Goal: Task Accomplishment & Management: Use online tool/utility

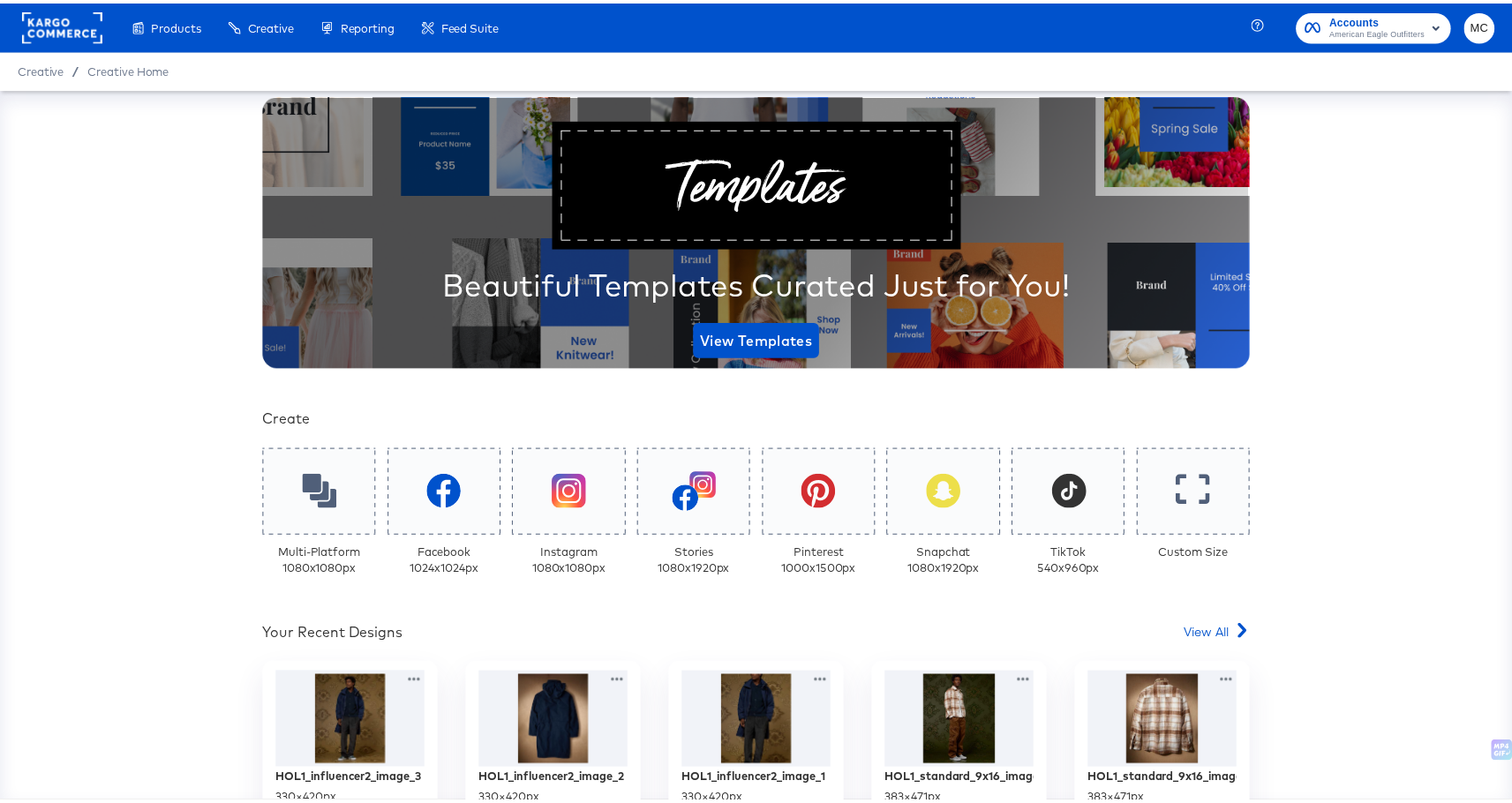
scroll to position [299, 0]
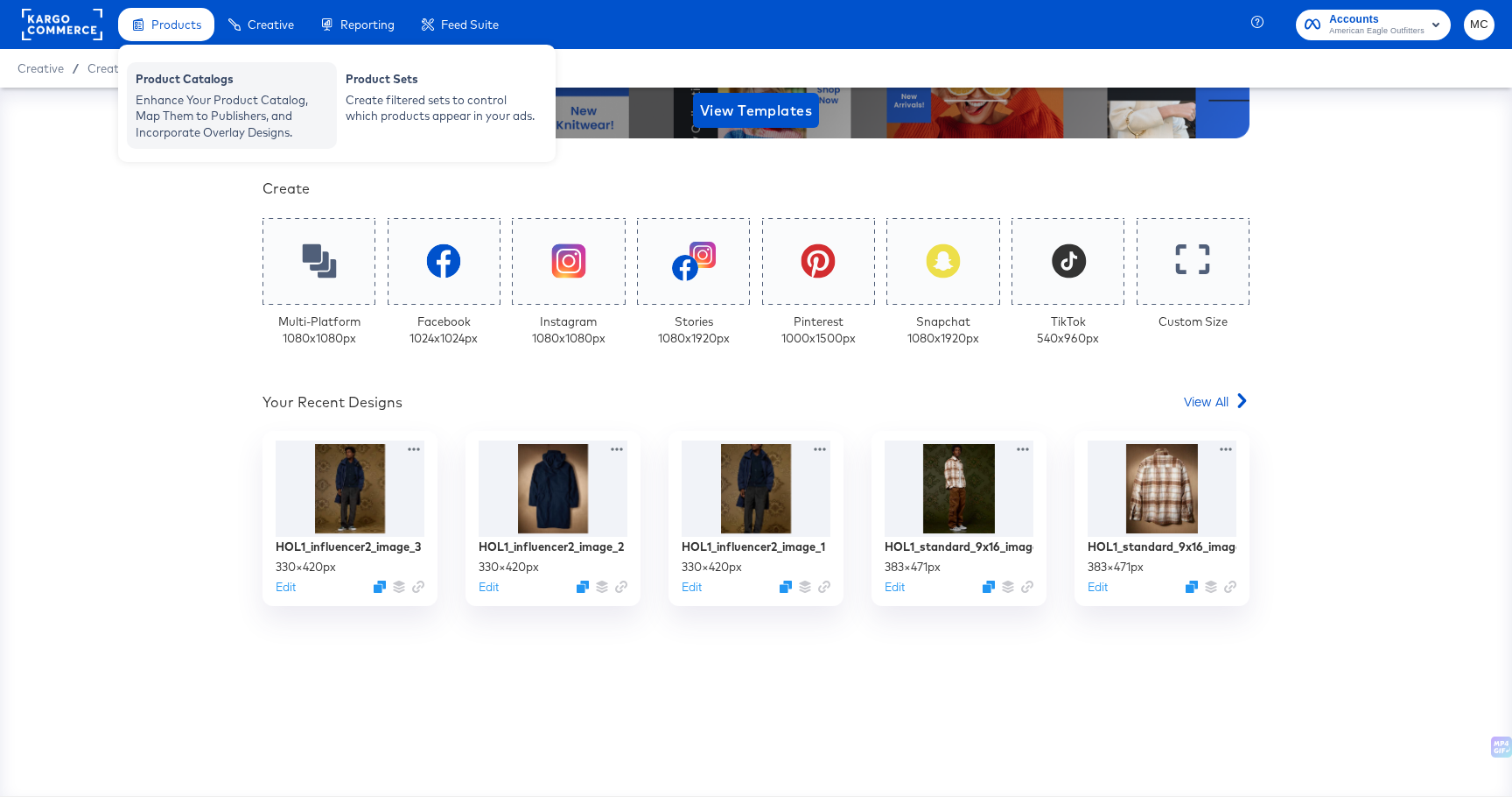
click at [153, 109] on div "Enhance Your Product Catalog, Map Them to Publishers, and Incorporate Overlay D…" at bounding box center [231, 116] width 193 height 49
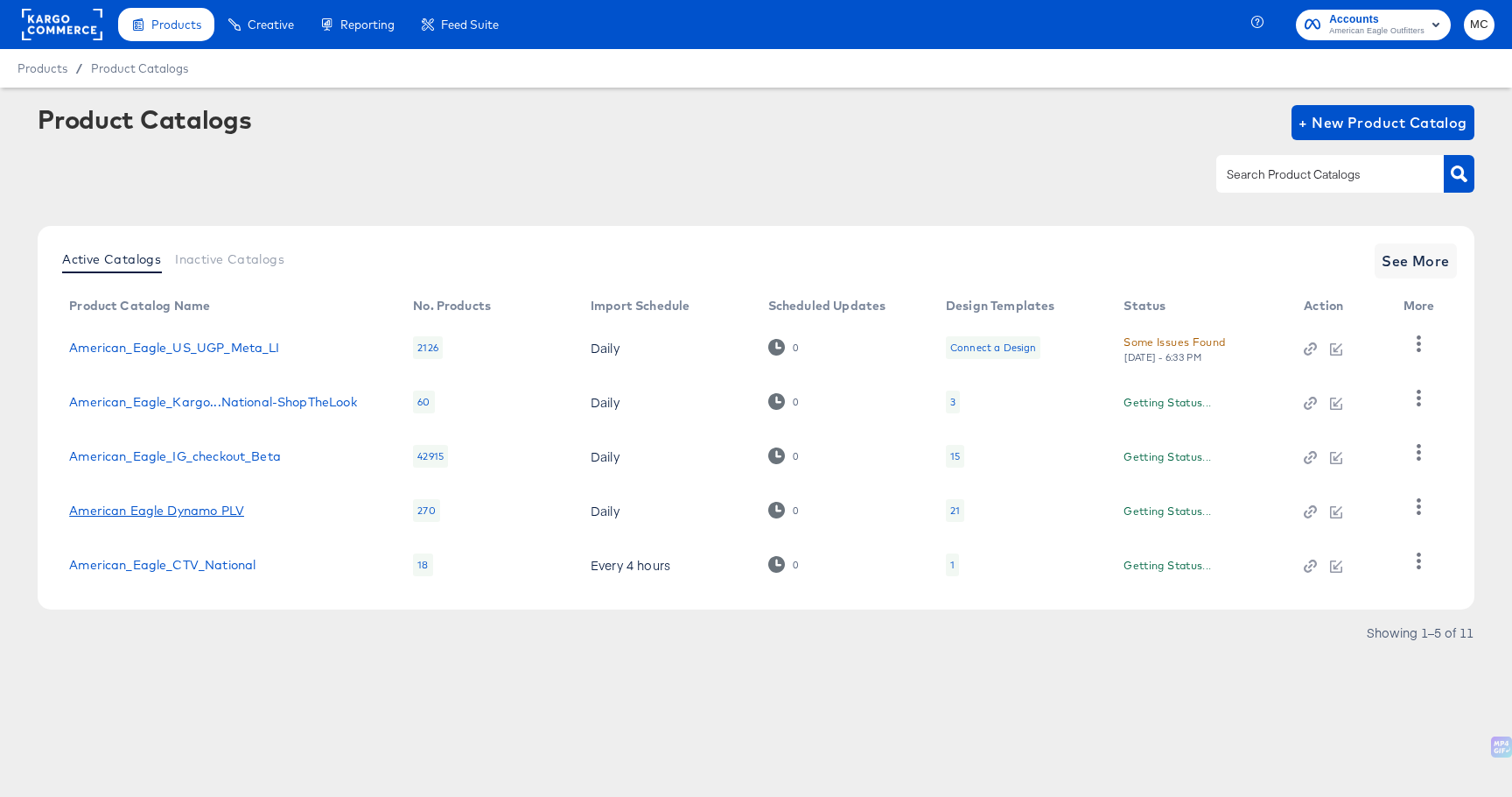
click at [202, 511] on link "American Eagle Dynamo PLV" at bounding box center [156, 510] width 175 height 14
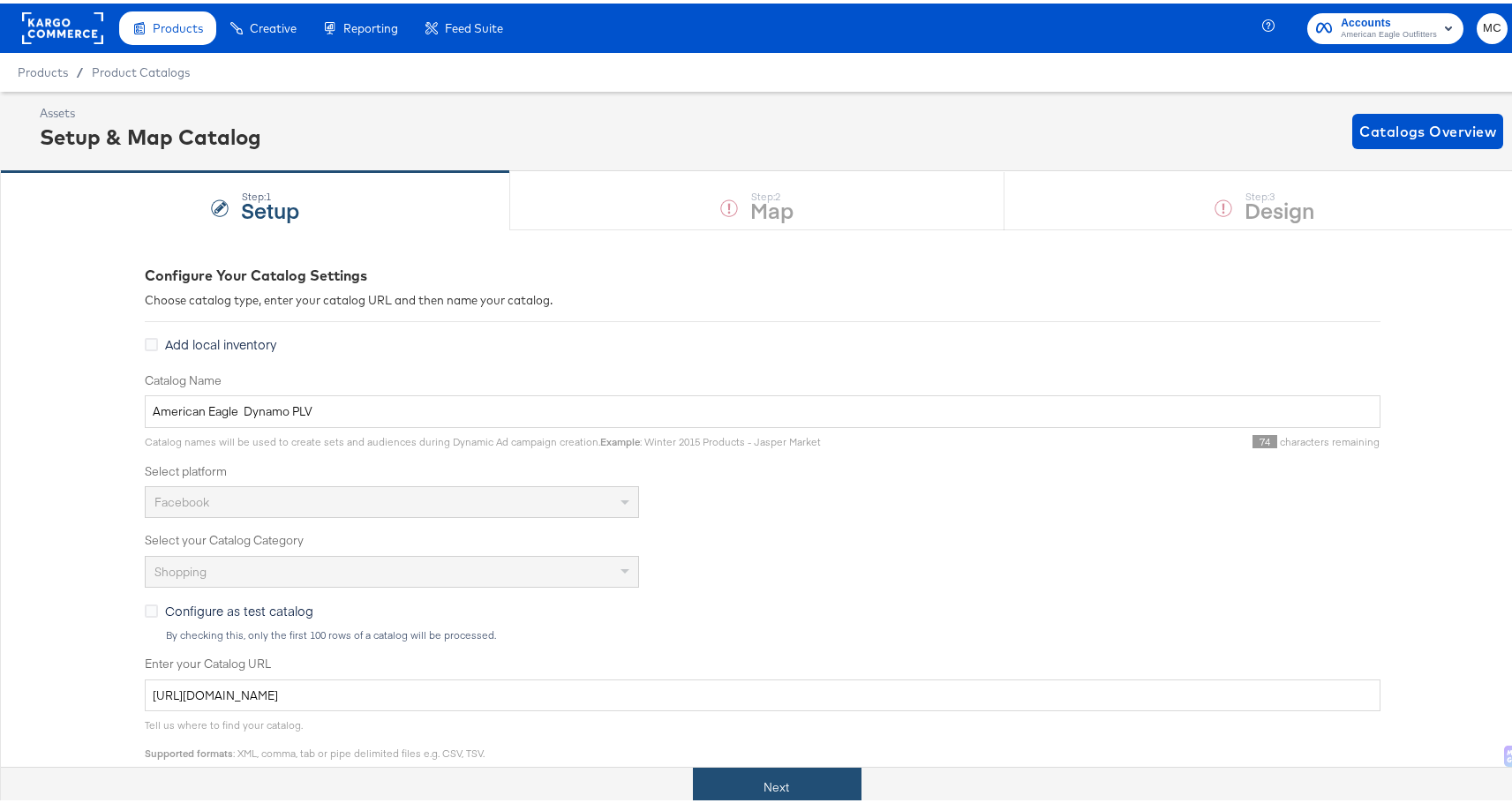
click at [774, 777] on button "Next" at bounding box center [777, 784] width 168 height 40
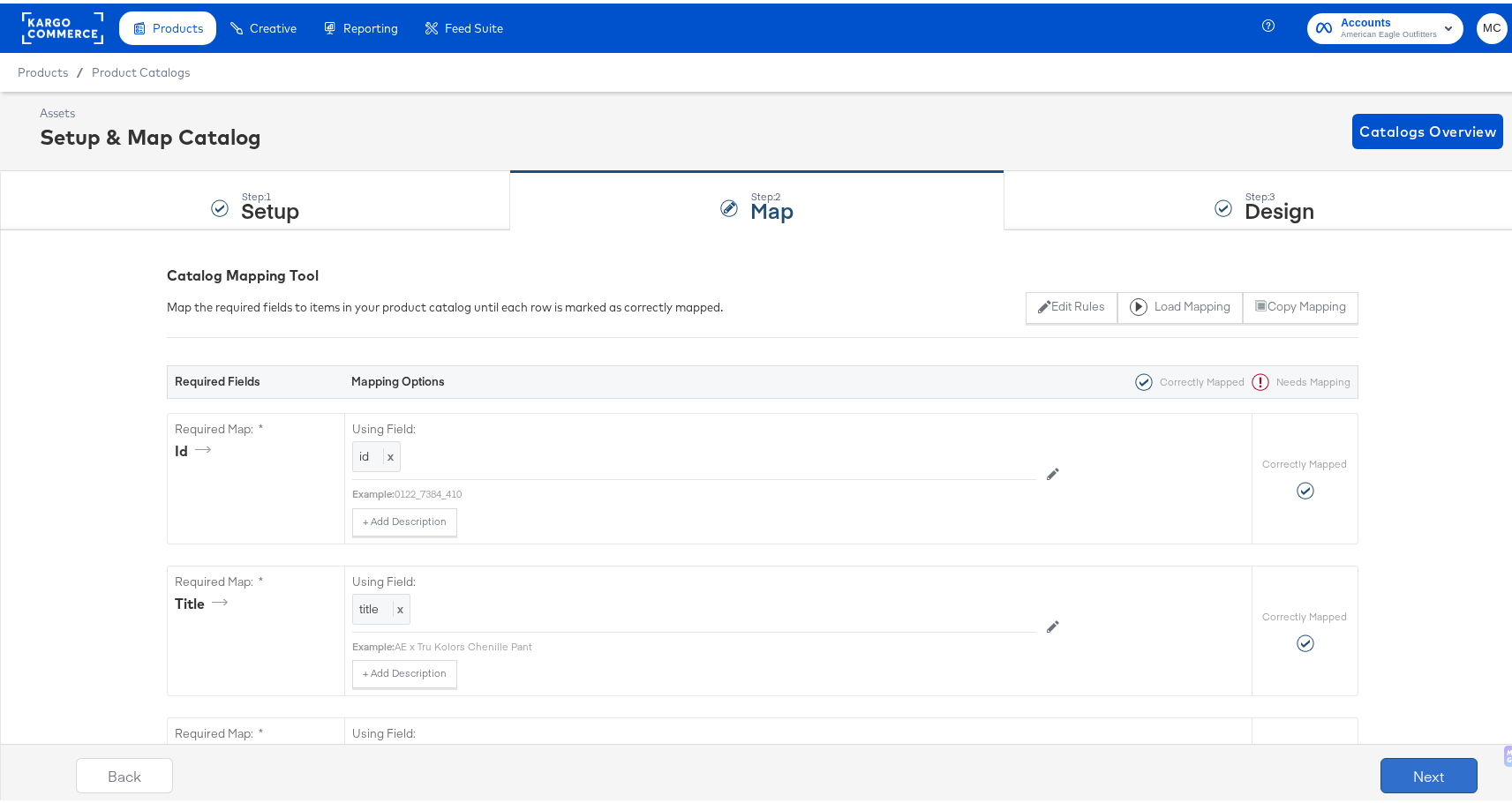
click at [1439, 784] on button "Next" at bounding box center [1429, 771] width 97 height 35
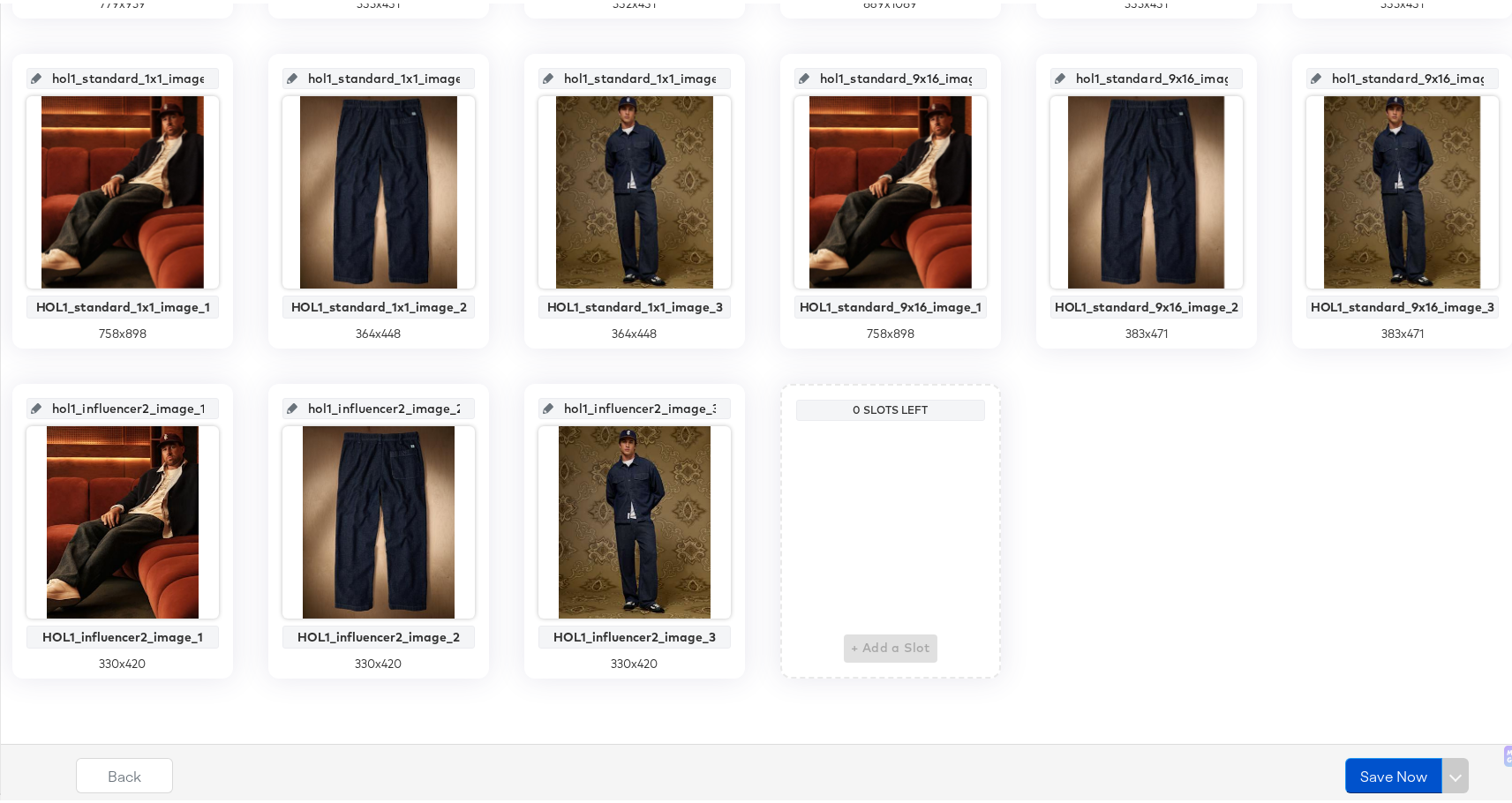
scroll to position [1353, 0]
